Goal: Task Accomplishment & Management: Complete application form

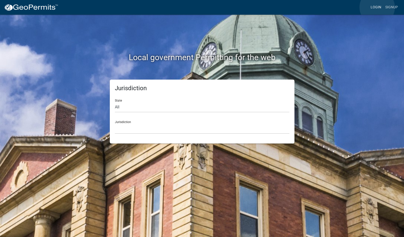
click at [377, 7] on link "Login" at bounding box center [376, 8] width 15 height 10
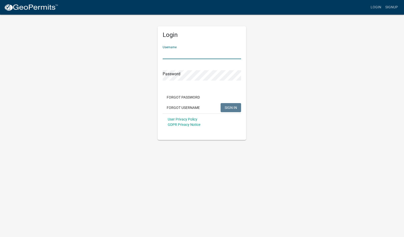
click at [195, 56] on input "Username" at bounding box center [202, 54] width 78 height 10
type input "mhaller"
click at [221, 103] on button "SIGN IN" at bounding box center [231, 107] width 20 height 9
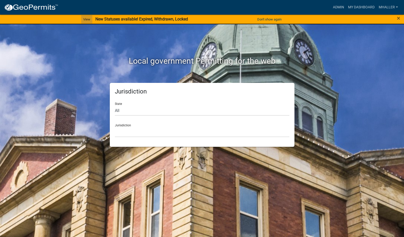
click at [86, 19] on link "View" at bounding box center [86, 19] width 11 height 8
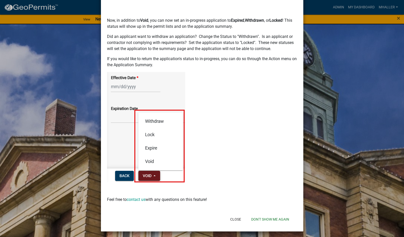
scroll to position [32, 0]
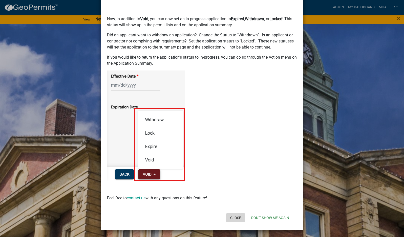
click at [234, 217] on button "Close" at bounding box center [235, 218] width 19 height 9
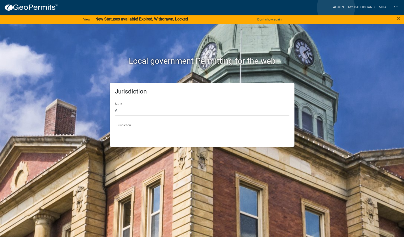
click at [336, 8] on link "Admin" at bounding box center [338, 8] width 15 height 10
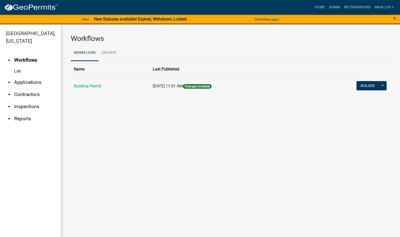
click at [22, 76] on link "arrow_drop_down Applications" at bounding box center [30, 82] width 61 height 12
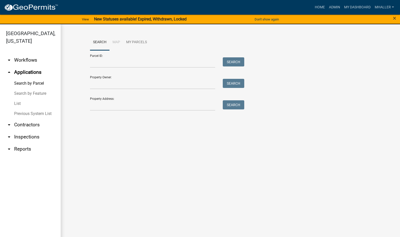
click at [22, 99] on link "List" at bounding box center [30, 104] width 61 height 10
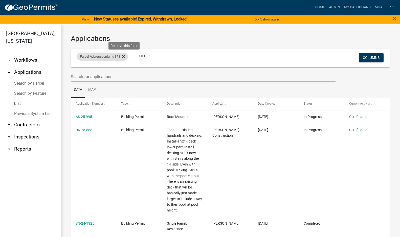
click at [124, 55] on icon at bounding box center [123, 56] width 3 height 3
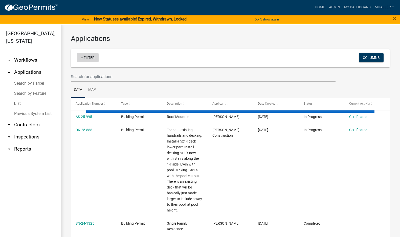
click at [87, 56] on link "+ Filter" at bounding box center [88, 57] width 22 height 9
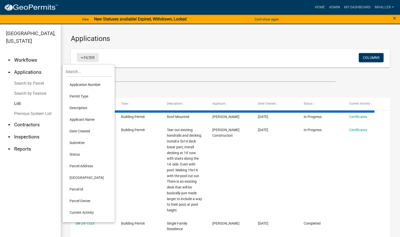
select select "1: 25"
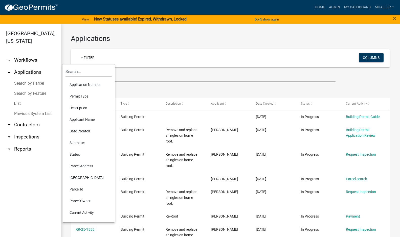
click at [89, 83] on li "Application Number" at bounding box center [89, 85] width 46 height 12
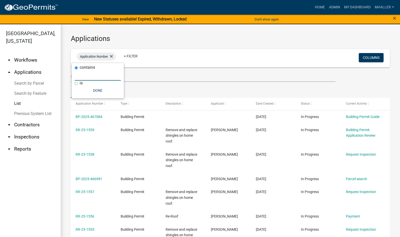
click at [85, 76] on input "text" at bounding box center [98, 75] width 46 height 10
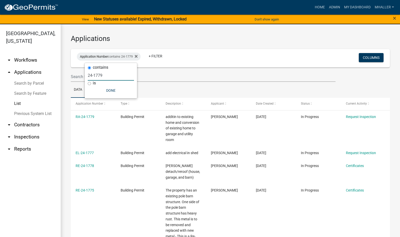
type input "24-1779"
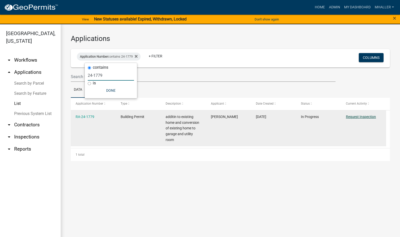
click at [363, 118] on link "Request Inspection" at bounding box center [361, 117] width 30 height 4
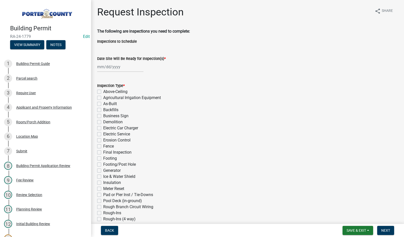
click at [113, 66] on div at bounding box center [120, 67] width 46 height 10
select select "8"
select select "2025"
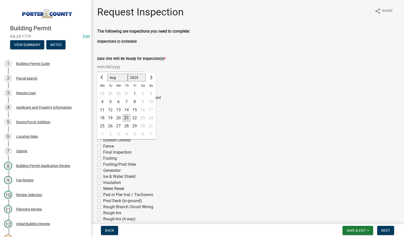
click at [119, 118] on div "20" at bounding box center [118, 118] width 8 height 8
type input "[DATE]"
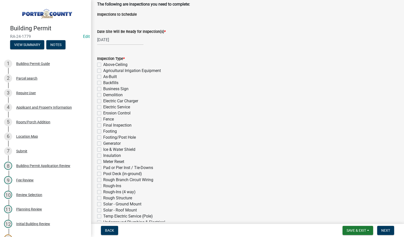
scroll to position [76, 0]
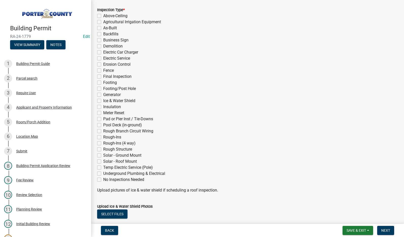
click at [103, 83] on label "Footing" at bounding box center [110, 83] width 14 height 6
click at [103, 83] on input "Footing" at bounding box center [104, 81] width 3 height 3
checkbox input "true"
checkbox input "false"
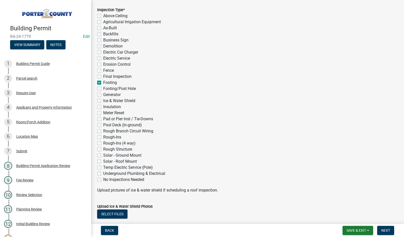
checkbox input "false"
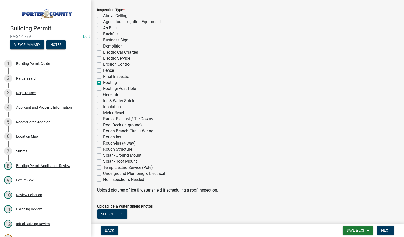
checkbox input "false"
checkbox input "true"
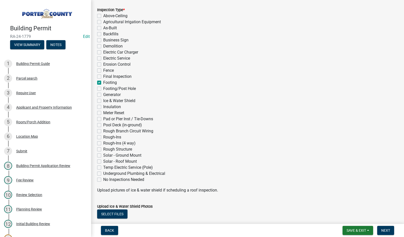
checkbox input "false"
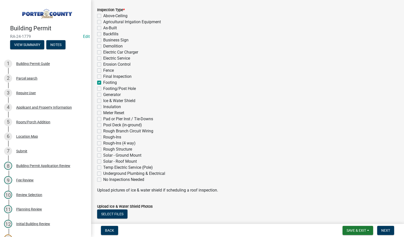
checkbox input "false"
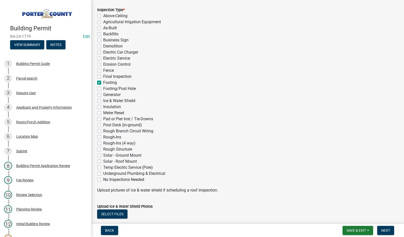
checkbox input "false"
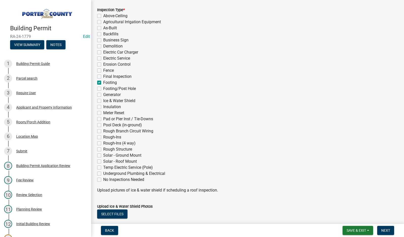
checkbox input "false"
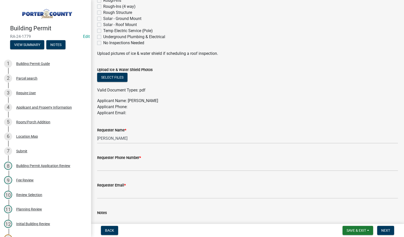
scroll to position [253, 0]
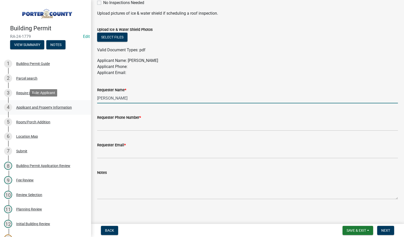
drag, startPoint x: 121, startPoint y: 101, endPoint x: 81, endPoint y: 101, distance: 40.0
click at [81, 101] on div "Building Permit RA-24-1779 Edit View Summary Notes 1 Building Permit Guide 2 Pa…" at bounding box center [202, 118] width 404 height 237
type input "owner ??"
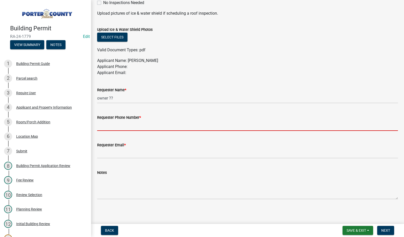
click at [121, 126] on input "Requester Phone Number *" at bounding box center [247, 126] width 301 height 10
type input "2194059766"
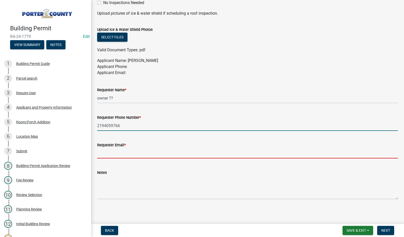
type input "[EMAIL_ADDRESS][DOMAIN_NAME]"
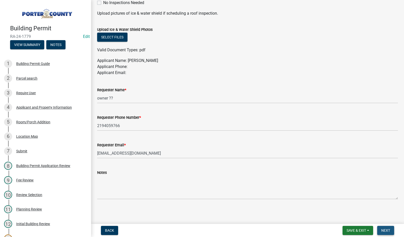
click at [388, 232] on span "Next" at bounding box center [385, 231] width 9 height 4
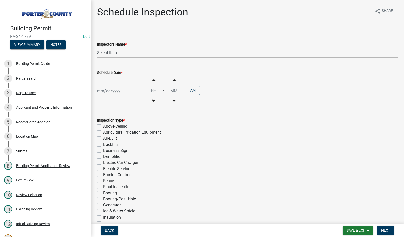
drag, startPoint x: 110, startPoint y: 52, endPoint x: 113, endPoint y: 57, distance: 5.2
click at [110, 52] on select "Select Item... mhaller ([PERSON_NAME])" at bounding box center [247, 53] width 301 height 10
select select "ca350da2-795e-4cf8-941d-46ff53e354ae"
click at [97, 48] on select "Select Item... mhaller ([PERSON_NAME])" at bounding box center [247, 53] width 301 height 10
click at [116, 91] on div at bounding box center [120, 91] width 46 height 10
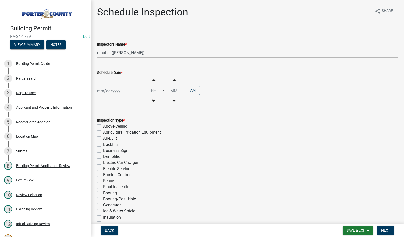
select select "8"
select select "2025"
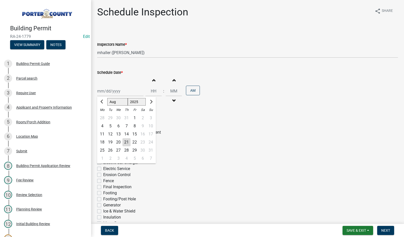
click at [116, 141] on div "20" at bounding box center [118, 142] width 8 height 8
type input "[DATE]"
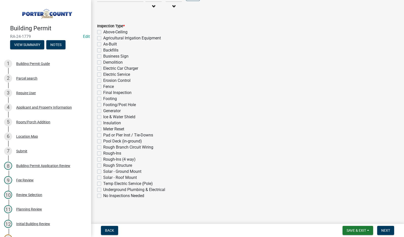
scroll to position [96, 0]
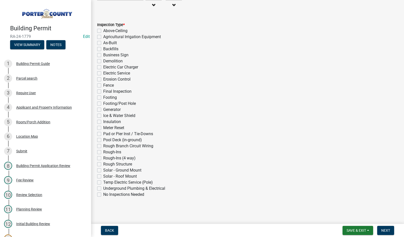
click at [103, 97] on label "Footing" at bounding box center [110, 98] width 14 height 6
click at [103, 97] on input "Footing" at bounding box center [104, 96] width 3 height 3
checkbox input "true"
checkbox input "false"
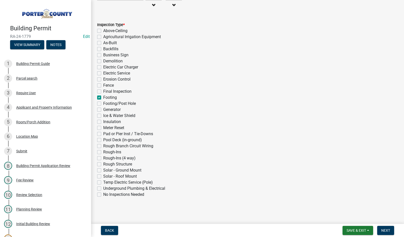
checkbox input "false"
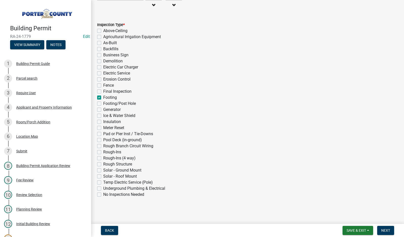
checkbox input "false"
checkbox input "true"
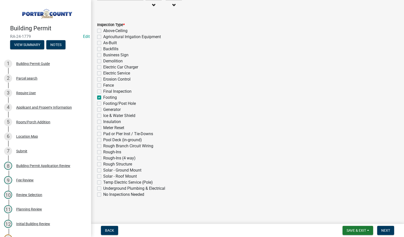
checkbox input "false"
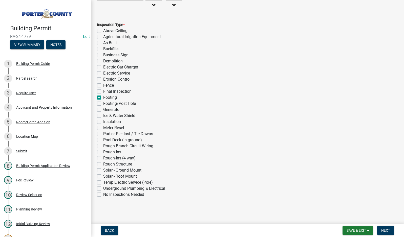
checkbox input "false"
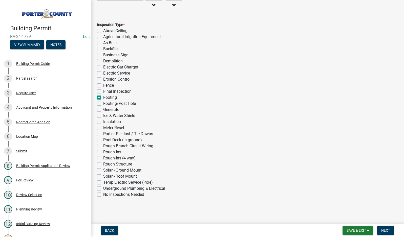
checkbox input "false"
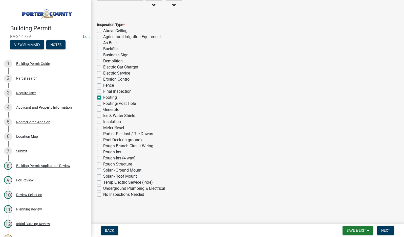
checkbox input "false"
click at [385, 228] on button "Next" at bounding box center [385, 230] width 17 height 9
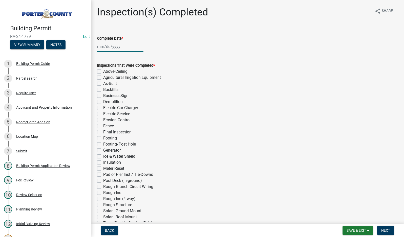
click at [107, 45] on div at bounding box center [120, 46] width 46 height 10
select select "8"
select select "2025"
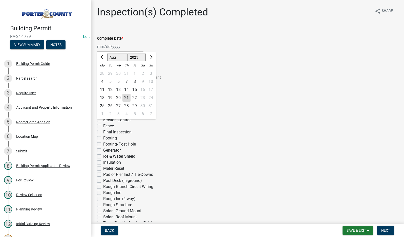
click at [118, 97] on div "20" at bounding box center [118, 98] width 8 height 8
type input "[DATE]"
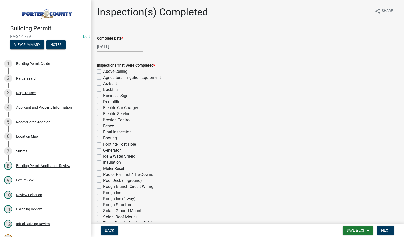
drag, startPoint x: 98, startPoint y: 139, endPoint x: 112, endPoint y: 142, distance: 13.7
click at [103, 139] on label "Footing" at bounding box center [110, 138] width 14 height 6
click at [103, 139] on input "Footing" at bounding box center [104, 136] width 3 height 3
checkbox input "true"
checkbox input "false"
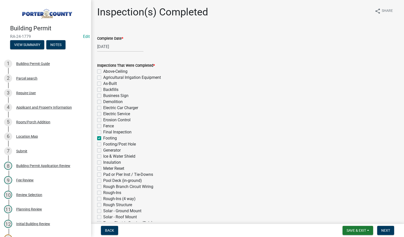
checkbox input "false"
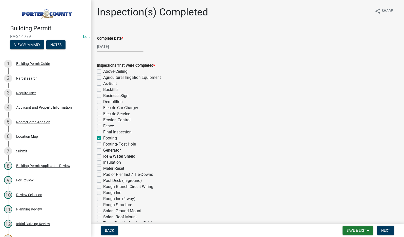
checkbox input "false"
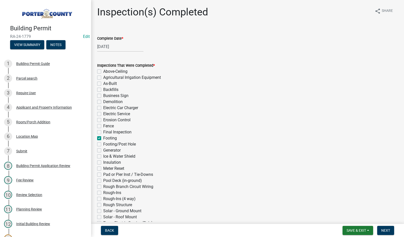
checkbox input "true"
checkbox input "false"
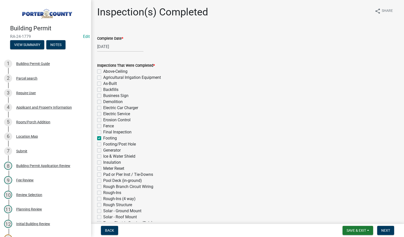
checkbox input "false"
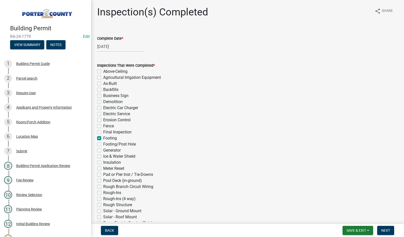
checkbox input "false"
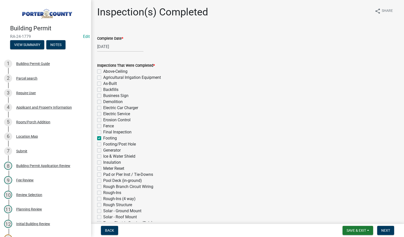
checkbox input "false"
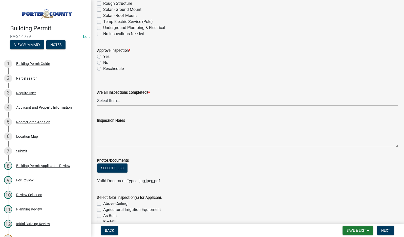
scroll to position [202, 0]
click at [103, 56] on label "Yes" at bounding box center [106, 56] width 6 height 6
click at [103, 56] on input "Yes" at bounding box center [104, 54] width 3 height 3
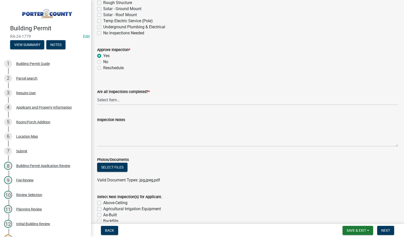
radio input "true"
drag, startPoint x: 135, startPoint y: 101, endPoint x: 135, endPoint y: 104, distance: 2.8
click at [135, 102] on select "Select Item... Yes - All Inspections Have Been Completed No - More Inspections …" at bounding box center [247, 100] width 301 height 10
click at [97, 95] on select "Select Item... Yes - All Inspections Have Been Completed No - More Inspections …" at bounding box center [247, 100] width 301 height 10
select select "eafbae6d-cbce-48e8-be87-ded322027707"
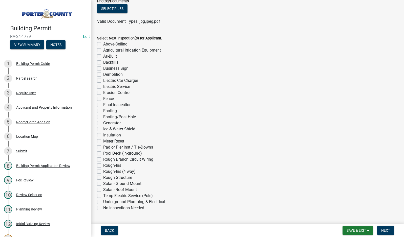
scroll to position [375, 0]
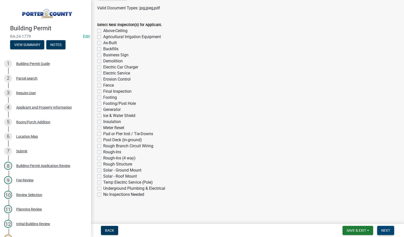
click at [385, 230] on span "Next" at bounding box center [385, 231] width 9 height 4
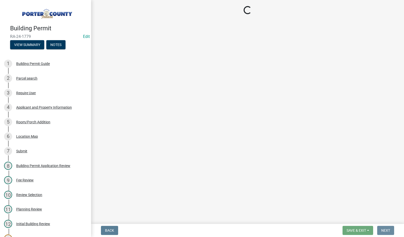
scroll to position [0, 0]
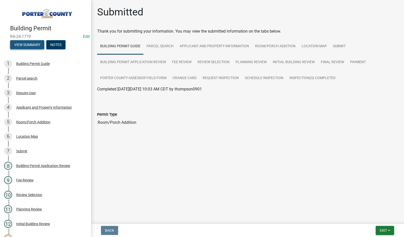
click at [25, 43] on button "View Summary" at bounding box center [27, 44] width 34 height 9
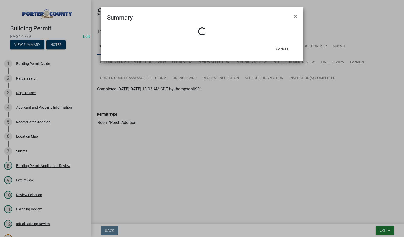
click at [145, 149] on ngb-modal-window "Summary × Loading... Cancel" at bounding box center [202, 118] width 404 height 237
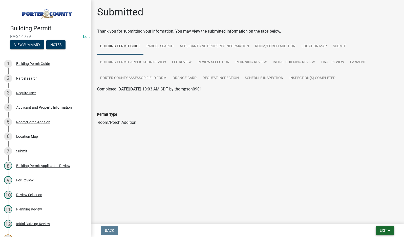
click at [380, 231] on span "Exit" at bounding box center [383, 231] width 7 height 4
click at [378, 218] on button "Save & Exit" at bounding box center [374, 218] width 40 height 12
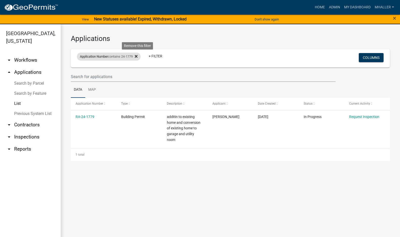
click at [138, 55] on icon at bounding box center [136, 56] width 3 height 4
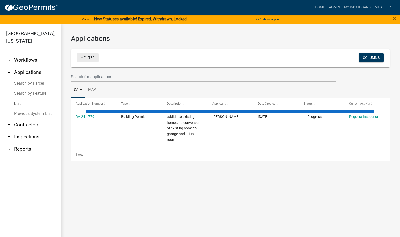
click at [92, 57] on link "+ Filter" at bounding box center [88, 57] width 22 height 9
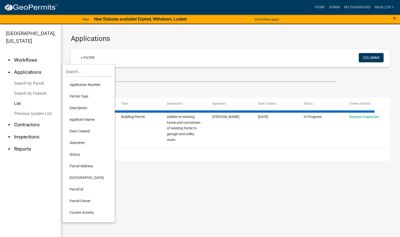
select select "1: 25"
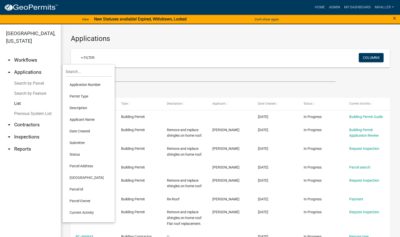
click at [86, 165] on li "Parcel Address" at bounding box center [89, 166] width 46 height 12
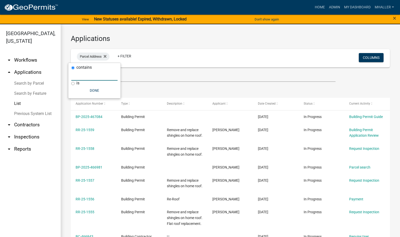
click at [78, 77] on input "text" at bounding box center [94, 75] width 46 height 10
type input "2256"
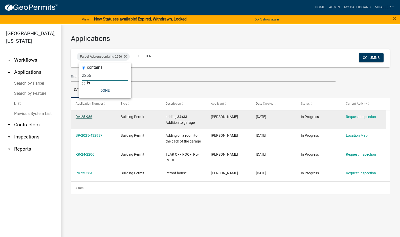
click at [87, 117] on link "RA-25-986" at bounding box center [84, 117] width 17 height 4
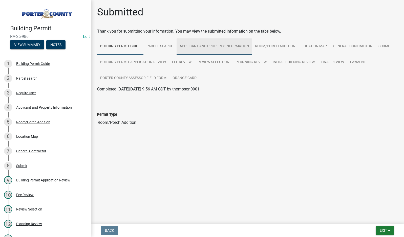
click at [198, 46] on link "Applicant and Property Information" at bounding box center [214, 46] width 75 height 16
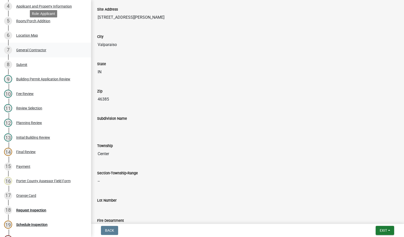
scroll to position [172, 0]
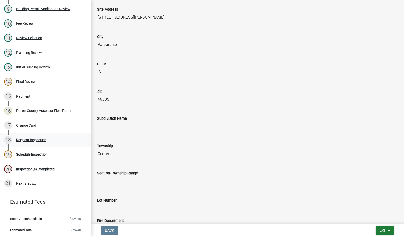
click at [35, 138] on div "Request Inspection" at bounding box center [31, 140] width 30 height 4
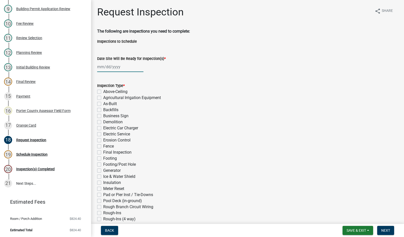
click at [114, 67] on div at bounding box center [120, 67] width 46 height 10
select select "8"
select select "2025"
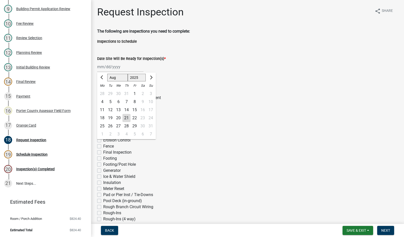
click at [127, 118] on div "21" at bounding box center [126, 118] width 8 height 8
type input "[DATE]"
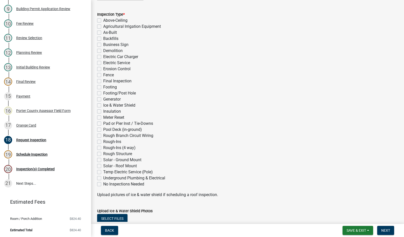
scroll to position [76, 0]
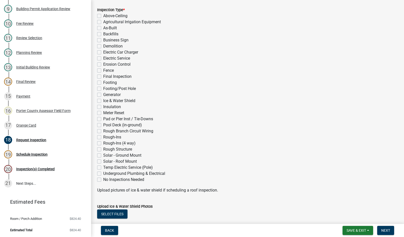
click at [103, 144] on label "Rough-Ins (4 way)" at bounding box center [119, 143] width 32 height 6
click at [103, 144] on input "Rough-Ins (4 way)" at bounding box center [104, 141] width 3 height 3
checkbox input "true"
checkbox input "false"
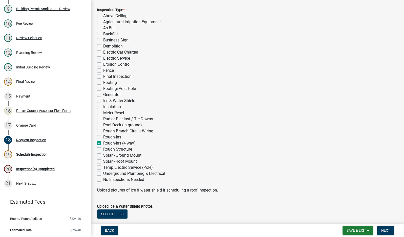
checkbox input "false"
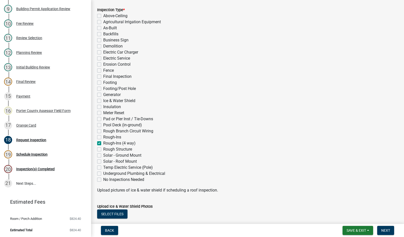
checkbox input "false"
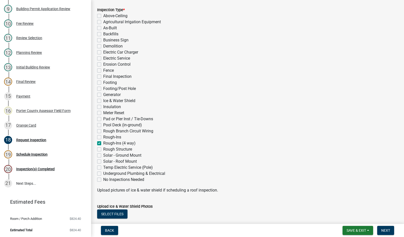
checkbox input "false"
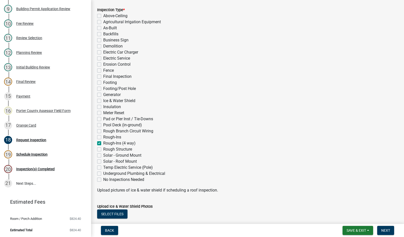
checkbox input "false"
checkbox input "true"
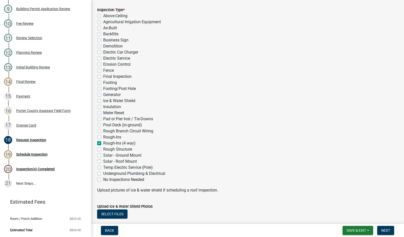
checkbox input "false"
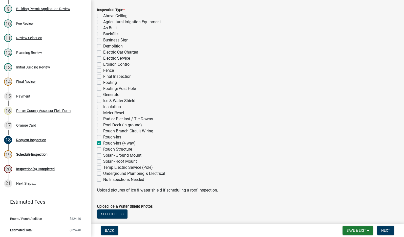
checkbox input "false"
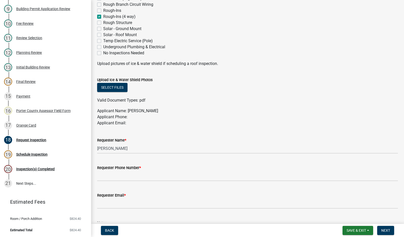
scroll to position [253, 0]
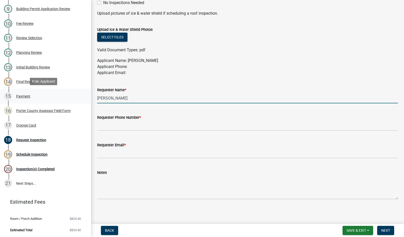
drag, startPoint x: 130, startPoint y: 99, endPoint x: 70, endPoint y: 102, distance: 60.5
click at [83, 98] on div "Building Permit RA-25-986 Edit View Summary Notes 1 Building Permit Guide 2 Par…" at bounding box center [202, 118] width 404 height 237
type input "total deveop"
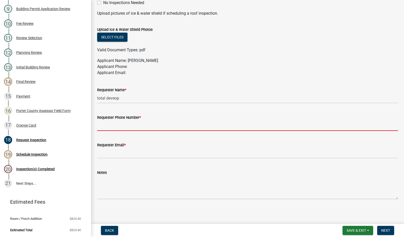
click at [108, 124] on input "Requester Phone Number *" at bounding box center [247, 126] width 301 height 10
type input "2194059766"
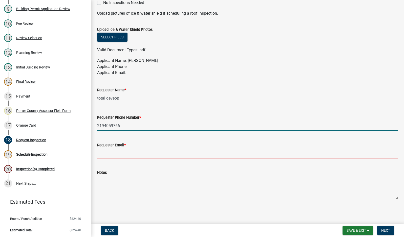
type input "[EMAIL_ADDRESS][DOMAIN_NAME]"
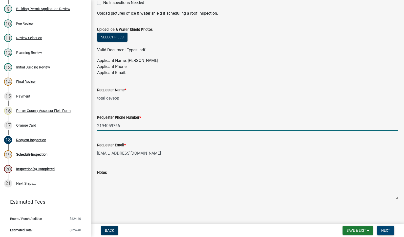
click at [386, 231] on span "Next" at bounding box center [385, 231] width 9 height 4
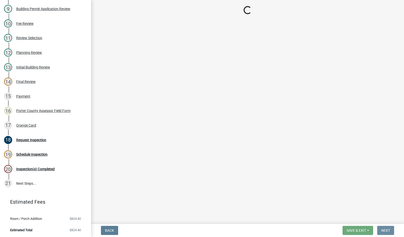
scroll to position [0, 0]
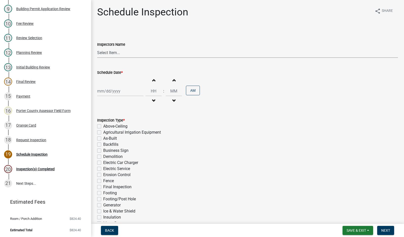
click at [115, 53] on select "Select Item... mhaller ([PERSON_NAME])" at bounding box center [247, 53] width 301 height 10
select select "ca350da2-795e-4cf8-941d-46ff53e354ae"
click at [97, 48] on select "Select Item... mhaller ([PERSON_NAME])" at bounding box center [247, 53] width 301 height 10
select select "8"
select select "2025"
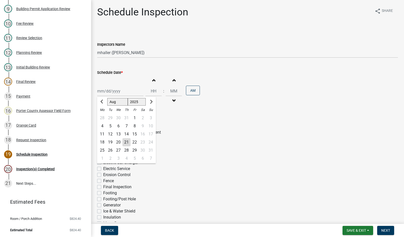
click at [118, 93] on div "[PERSON_NAME] Feb Mar Apr [PERSON_NAME][DATE] Oct Nov [DATE] 1526 1527 1528 152…" at bounding box center [120, 91] width 46 height 10
click at [126, 142] on div "21" at bounding box center [126, 142] width 8 height 8
type input "[DATE]"
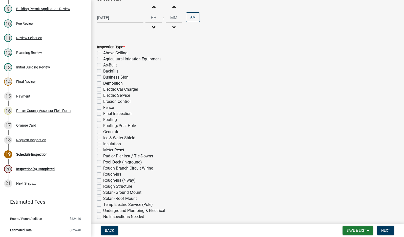
scroll to position [76, 0]
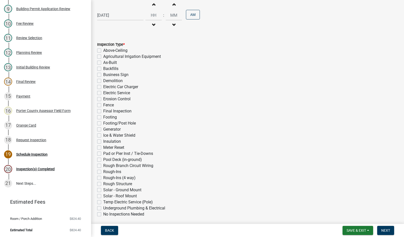
click at [103, 178] on label "Rough-Ins (4 way)" at bounding box center [119, 178] width 32 height 6
click at [103, 178] on input "Rough-Ins (4 way)" at bounding box center [104, 176] width 3 height 3
checkbox input "true"
checkbox input "false"
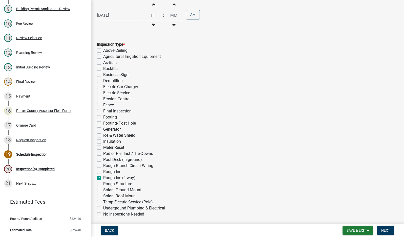
checkbox input "false"
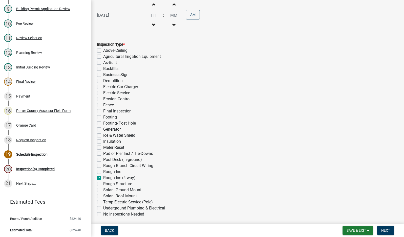
checkbox input "false"
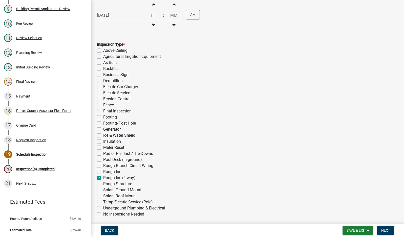
checkbox input "false"
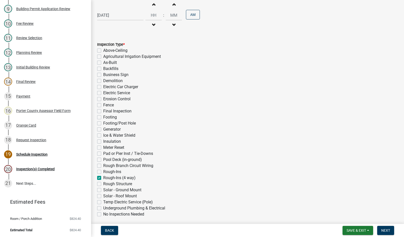
checkbox input "false"
checkbox input "true"
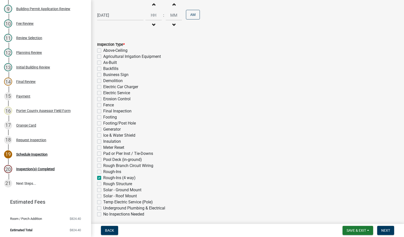
checkbox input "false"
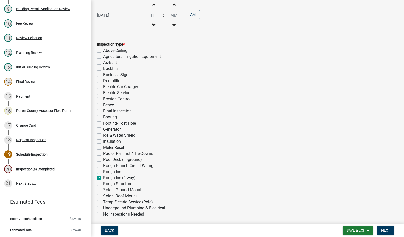
checkbox input "false"
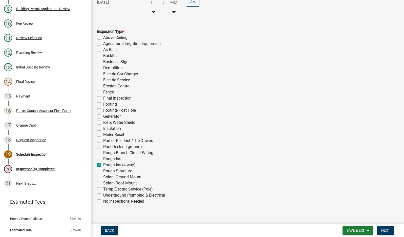
scroll to position [96, 0]
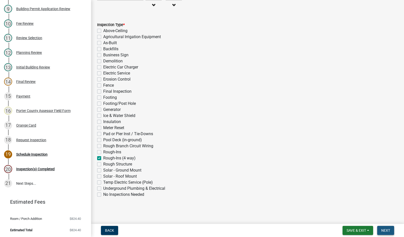
click at [387, 231] on span "Next" at bounding box center [385, 231] width 9 height 4
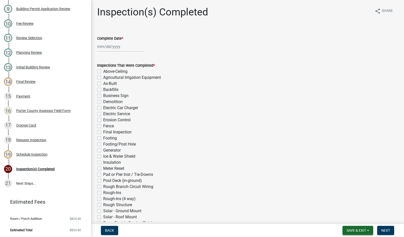
click at [363, 229] on span "Save & Exit" at bounding box center [356, 231] width 19 height 4
click at [358, 218] on button "Save & Exit" at bounding box center [353, 218] width 40 height 12
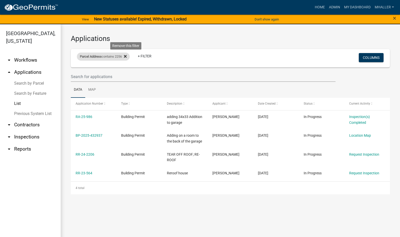
click at [126, 57] on icon at bounding box center [125, 56] width 3 height 3
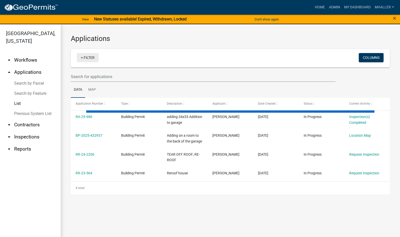
click at [96, 58] on link "+ Filter" at bounding box center [88, 57] width 22 height 9
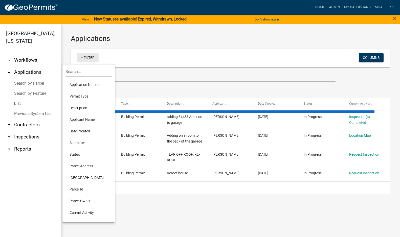
select select "1: 25"
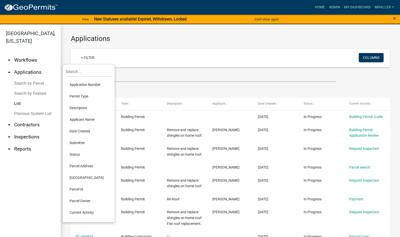
click at [73, 84] on li "Application Number" at bounding box center [89, 85] width 46 height 12
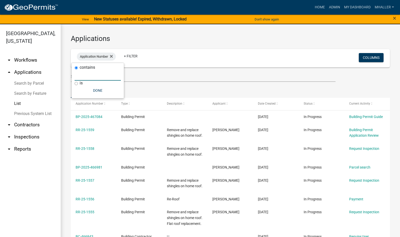
click at [83, 75] on input "text" at bounding box center [98, 75] width 46 height 10
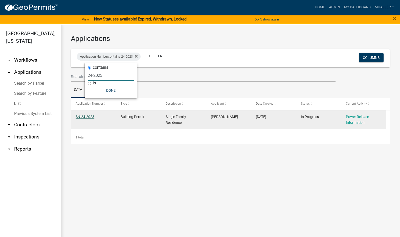
type input "24-2023"
click at [84, 117] on link "SN-24-2023" at bounding box center [85, 117] width 19 height 4
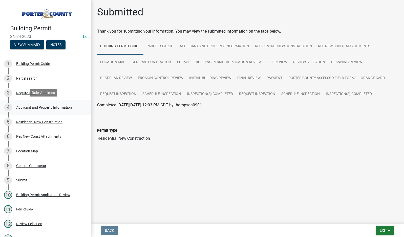
click at [45, 106] on div "Applicant and Property Information" at bounding box center [44, 108] width 56 height 4
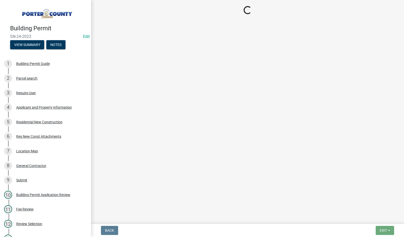
select select "8c5c5d2f-5024-43e1-983d-8a6c0483800f"
select select "ea6751d4-6bf7-4a16-89ee-f7801ab82aa1"
select select "92efe679-05f4-414a-9426-51627fba5de6"
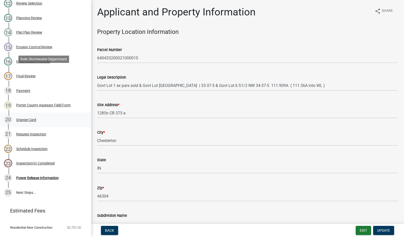
scroll to position [230, 0]
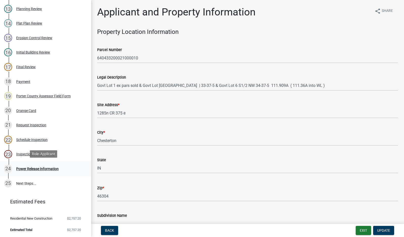
click at [35, 169] on div "Power Release Information" at bounding box center [37, 169] width 43 height 4
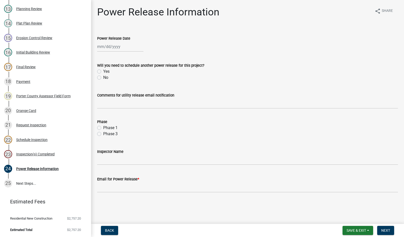
select select "8"
select select "2025"
click at [112, 45] on div "[PERSON_NAME] Feb Mar Apr [PERSON_NAME][DATE] Oct Nov [DATE] 1526 1527 1528 152…" at bounding box center [120, 46] width 46 height 10
click at [128, 97] on div "21" at bounding box center [126, 98] width 8 height 8
type input "[DATE]"
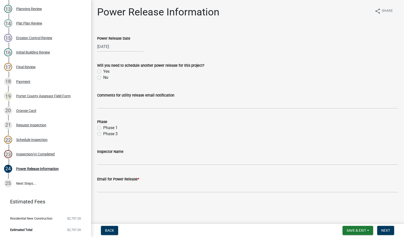
click at [103, 77] on label "No" at bounding box center [105, 78] width 5 height 6
click at [103, 77] on input "No" at bounding box center [104, 76] width 3 height 3
radio input "true"
click at [125, 102] on input "Comments for utility release email notification" at bounding box center [247, 103] width 301 height 10
type input "new service new house"
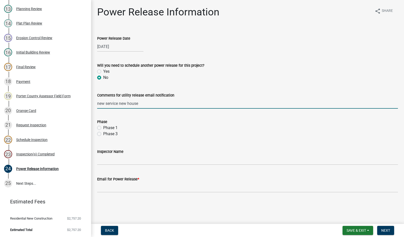
click at [103, 128] on label "Phase 1" at bounding box center [110, 128] width 14 height 6
click at [103, 128] on input "Phase 1" at bounding box center [104, 126] width 3 height 3
radio input "true"
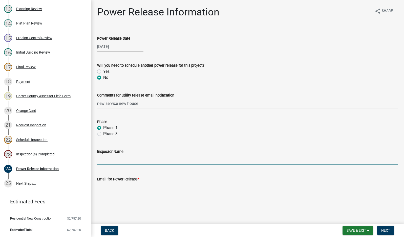
click at [126, 161] on input "Inspector Name" at bounding box center [247, 160] width 301 height 10
type input "[PERSON_NAME]"
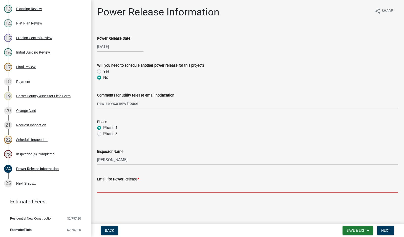
click at [129, 190] on input "Email for Power Release *" at bounding box center [247, 187] width 301 height 10
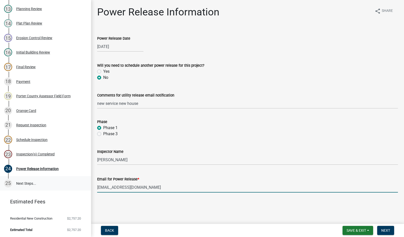
drag, startPoint x: 169, startPoint y: 188, endPoint x: 69, endPoint y: 188, distance: 100.5
click at [69, 188] on div "Building Permit SN-24-2023 Edit View Summary Notes 1 Building Permit Guide 2 Pa…" at bounding box center [202, 118] width 404 height 237
type input "[EMAIL_ADDRESS][DOMAIN_NAME]"
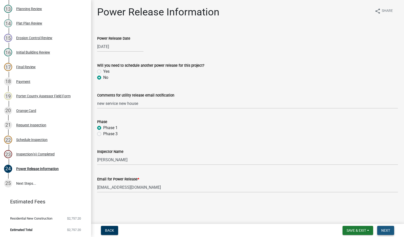
click at [391, 233] on button "Next" at bounding box center [385, 230] width 17 height 9
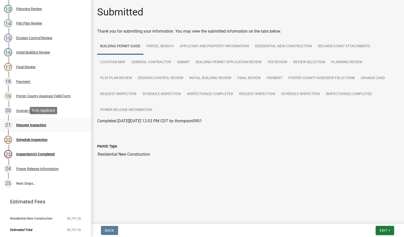
click at [33, 125] on div "Request Inspection" at bounding box center [31, 125] width 30 height 4
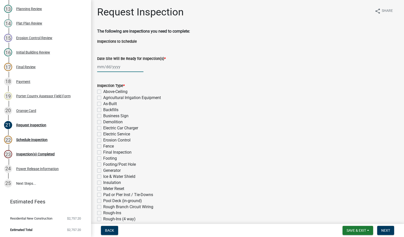
click at [117, 64] on div at bounding box center [120, 67] width 46 height 10
select select "8"
select select "2025"
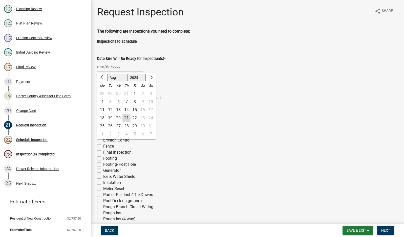
click at [128, 117] on div "21" at bounding box center [126, 118] width 8 height 8
type input "[DATE]"
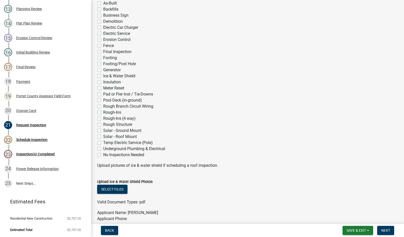
scroll to position [101, 0]
click at [103, 118] on label "Rough-Ins (4 way)" at bounding box center [119, 118] width 32 height 6
click at [103, 118] on input "Rough-Ins (4 way)" at bounding box center [104, 116] width 3 height 3
checkbox input "true"
checkbox input "false"
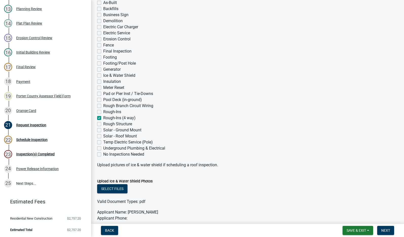
checkbox input "false"
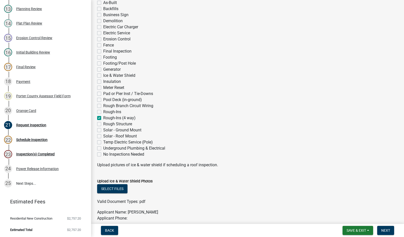
checkbox input "false"
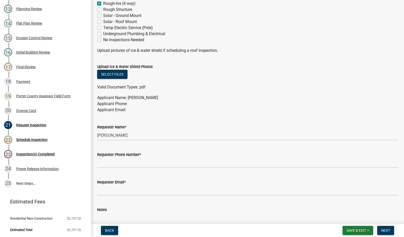
scroll to position [228, 0]
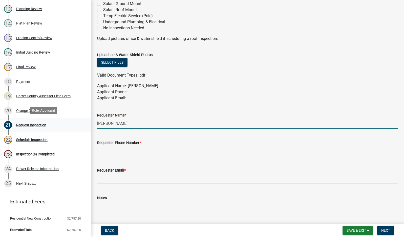
drag, startPoint x: 129, startPoint y: 123, endPoint x: 68, endPoint y: 129, distance: 61.0
click at [68, 129] on div "Building Permit SN-24-2023 Edit View Summary Notes 1 Building Permit Guide 2 Pa…" at bounding box center [202, 118] width 404 height 237
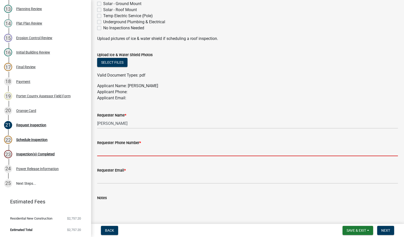
click at [111, 149] on input "Requester Phone Number *" at bounding box center [247, 151] width 301 height 10
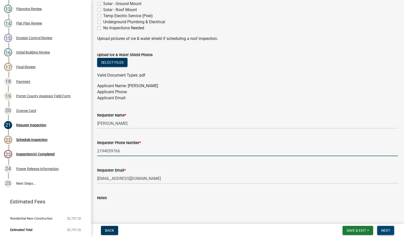
click at [382, 230] on span "Next" at bounding box center [385, 231] width 9 height 4
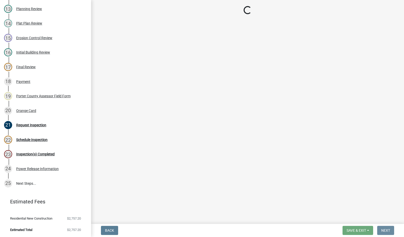
scroll to position [0, 0]
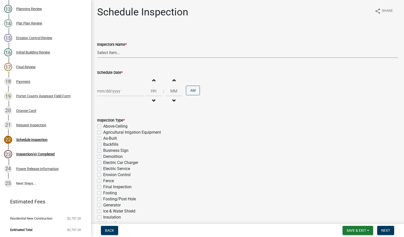
click at [111, 52] on select "Select Item... mhaller ([PERSON_NAME])" at bounding box center [247, 53] width 301 height 10
click at [97, 48] on select "Select Item... mhaller ([PERSON_NAME])" at bounding box center [247, 53] width 301 height 10
click at [118, 92] on div at bounding box center [120, 91] width 46 height 10
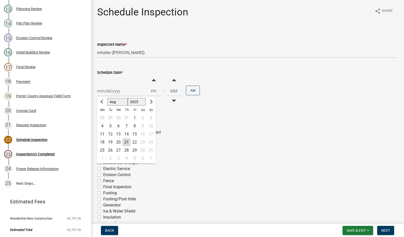
click at [134, 143] on div "22" at bounding box center [135, 142] width 8 height 8
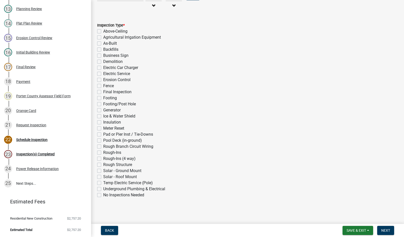
scroll to position [96, 0]
click at [103, 160] on label "Rough-Ins (4 way)" at bounding box center [119, 158] width 32 height 6
click at [103, 159] on input "Rough-Ins (4 way)" at bounding box center [104, 156] width 3 height 3
click at [383, 231] on span "Next" at bounding box center [385, 231] width 9 height 4
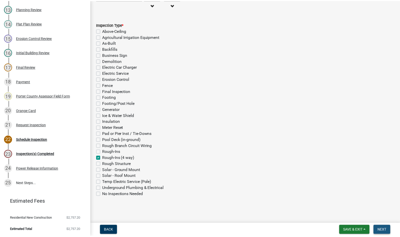
scroll to position [0, 0]
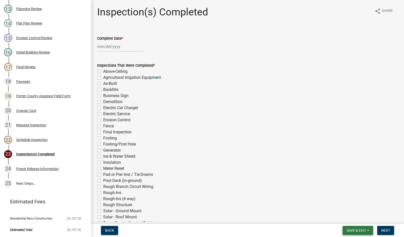
click at [352, 232] on span "Save & Exit" at bounding box center [356, 231] width 19 height 4
click at [350, 217] on button "Save & Exit" at bounding box center [353, 218] width 40 height 12
